Goal: Task Accomplishment & Management: Manage account settings

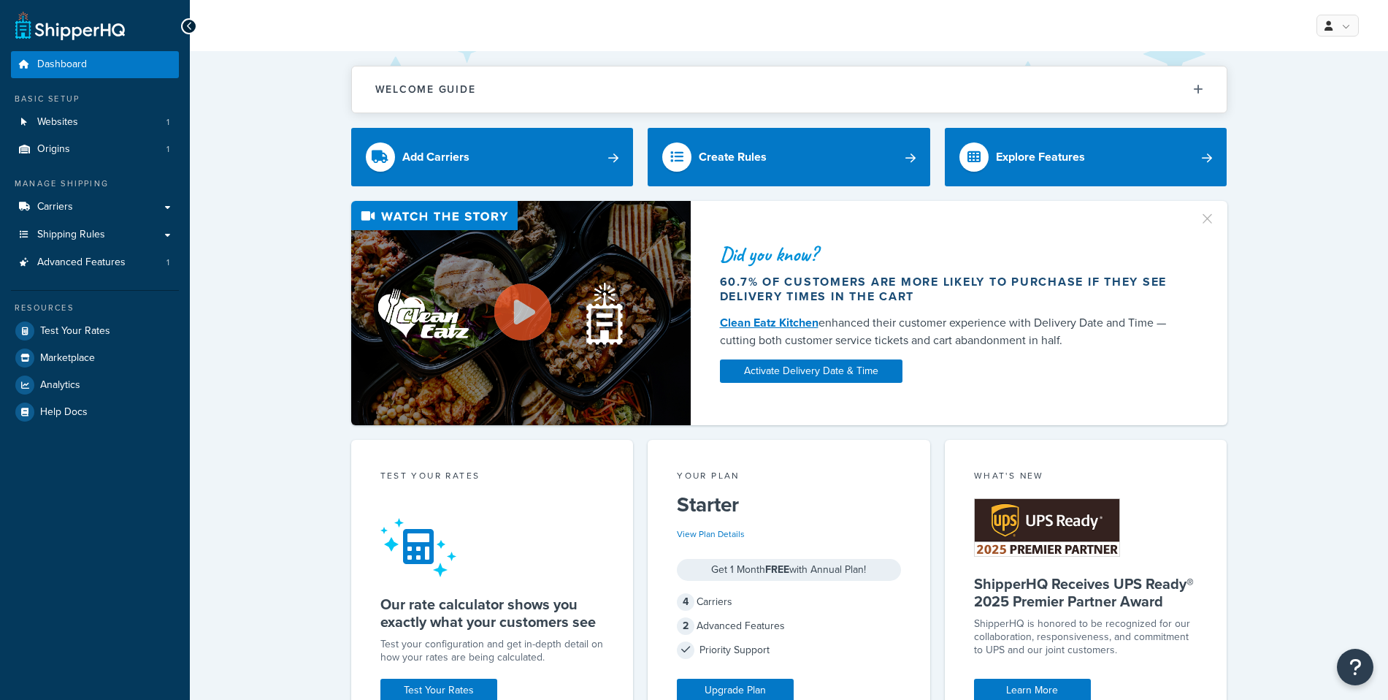
click at [135, 214] on link "Carriers" at bounding box center [95, 207] width 168 height 27
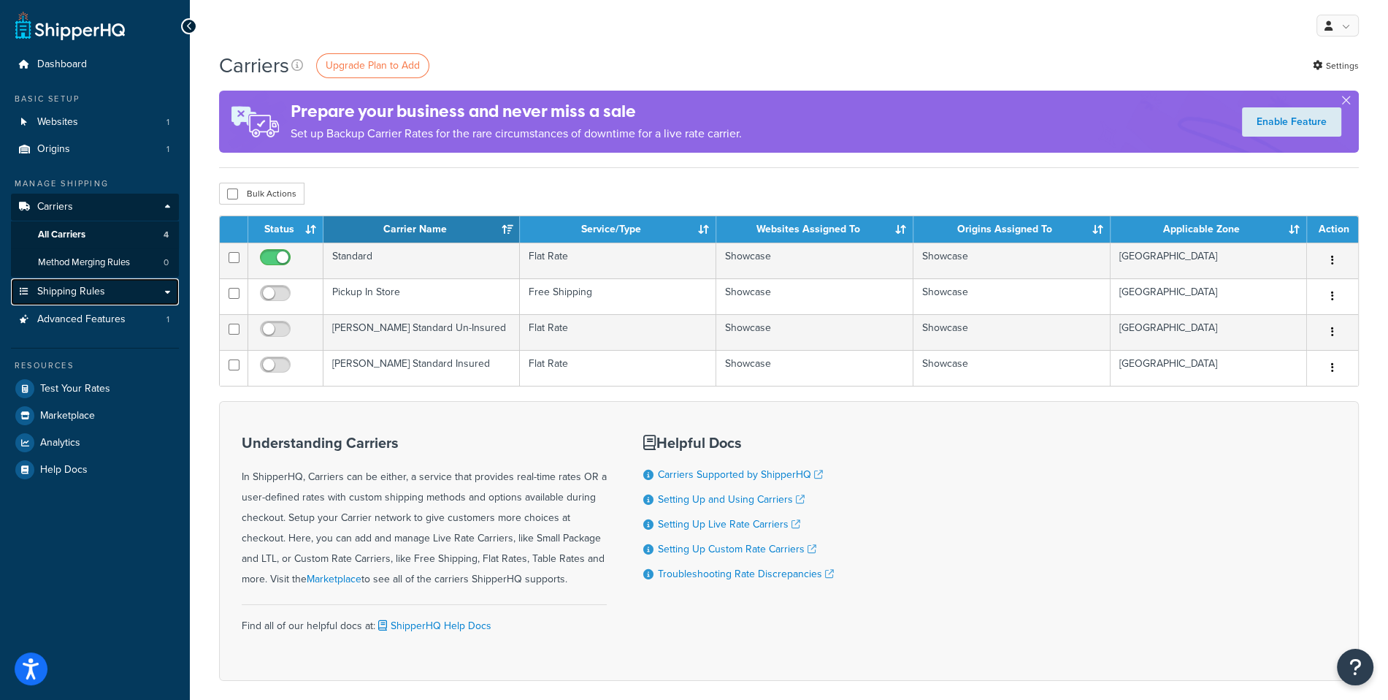
click at [112, 291] on link "Shipping Rules" at bounding box center [95, 291] width 168 height 27
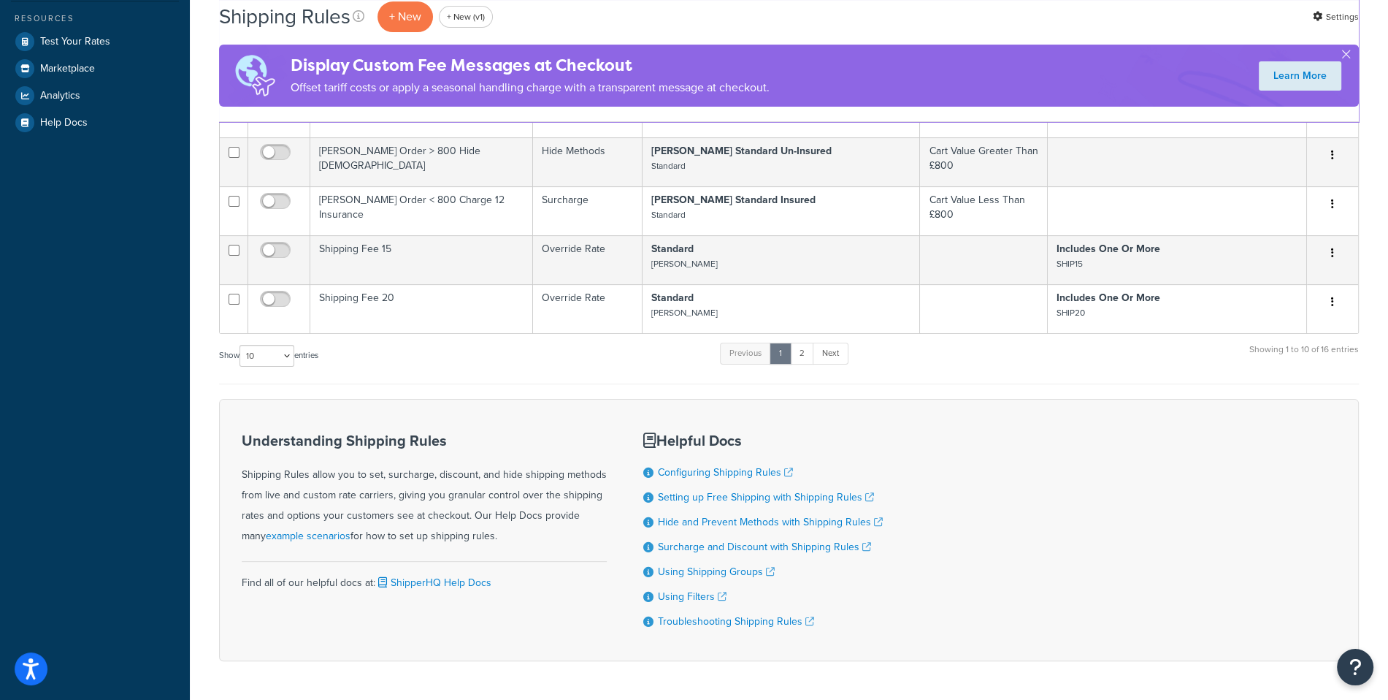
scroll to position [462, 0]
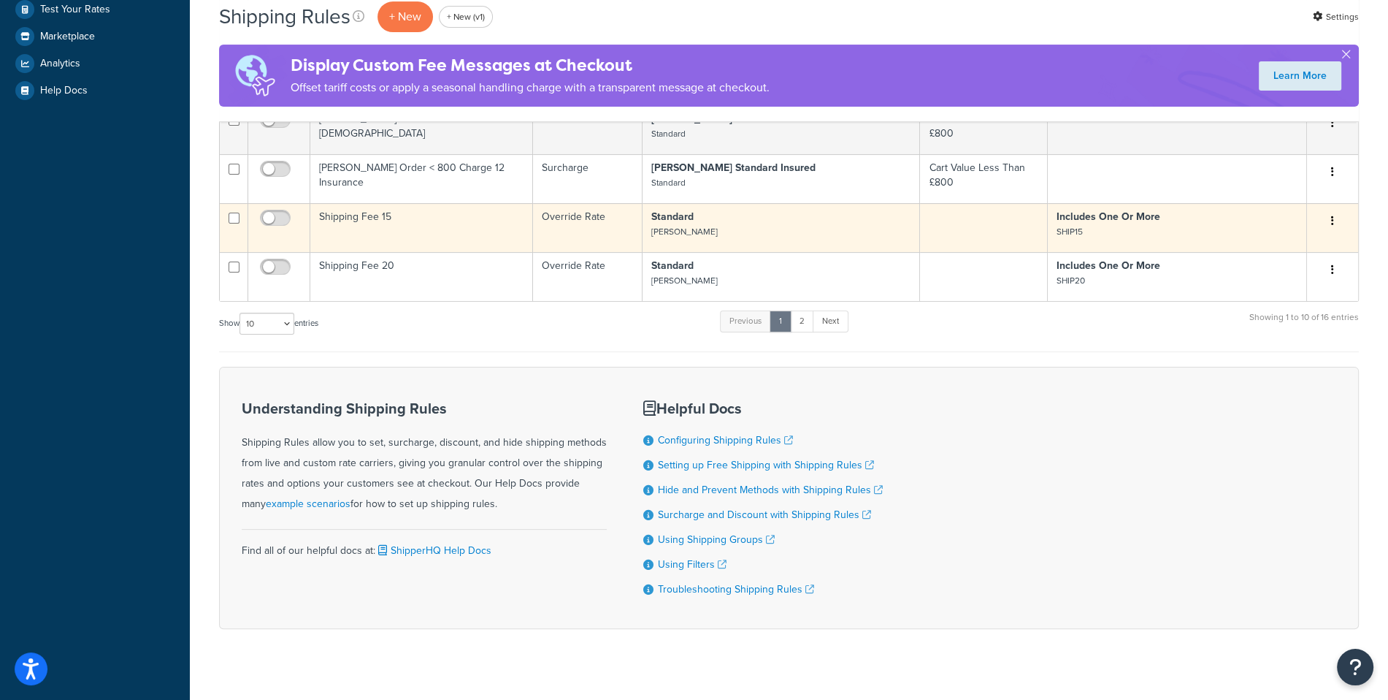
click at [440, 223] on td "Shipping Fee 15" at bounding box center [421, 227] width 223 height 49
